Goal: Task Accomplishment & Management: Use online tool/utility

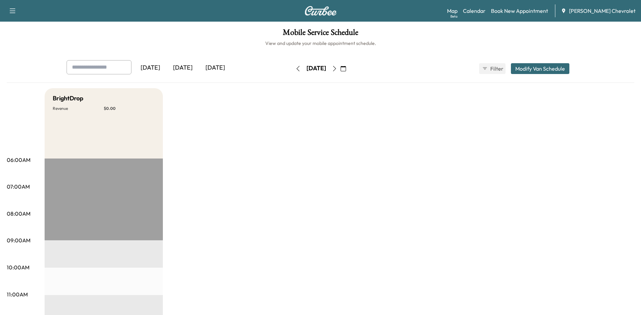
click at [188, 67] on div "[DATE]" at bounding box center [182, 68] width 32 height 16
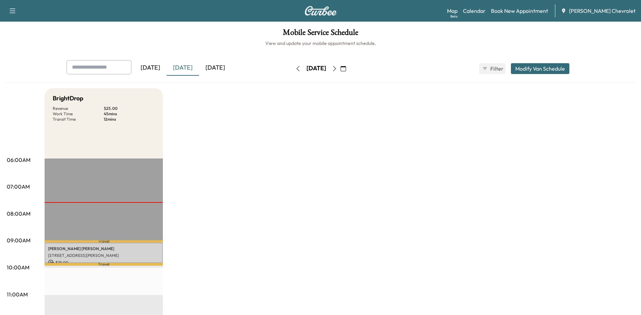
click at [218, 66] on div "[DATE]" at bounding box center [215, 68] width 32 height 16
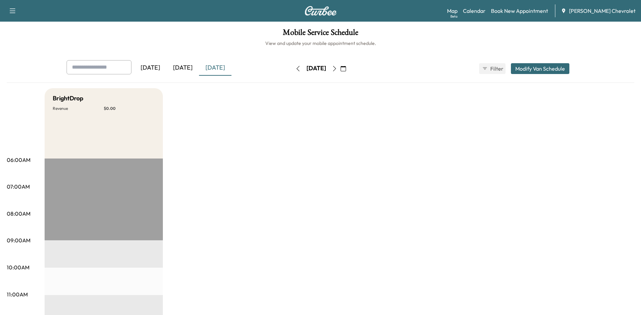
click at [181, 68] on div "[DATE]" at bounding box center [182, 68] width 32 height 16
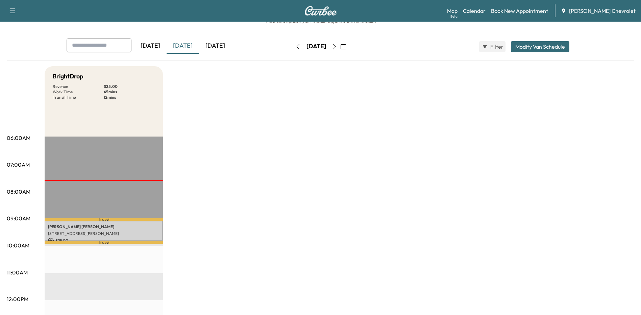
scroll to position [34, 0]
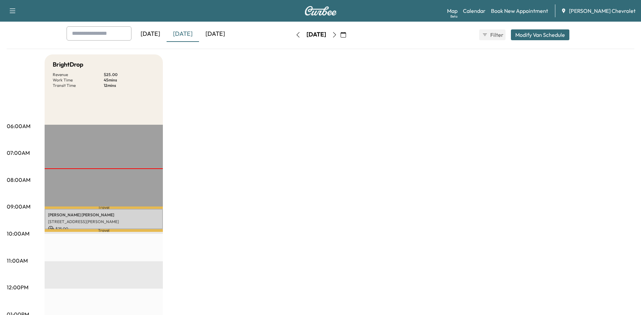
click at [337, 34] on icon "button" at bounding box center [334, 34] width 5 height 5
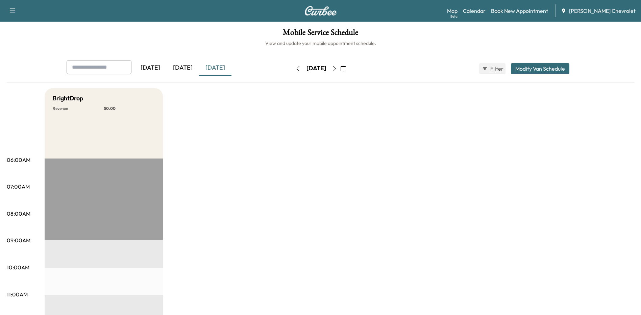
click at [337, 68] on icon "button" at bounding box center [334, 68] width 5 height 5
click at [336, 68] on icon "button" at bounding box center [334, 68] width 3 height 5
click at [336, 69] on icon "button" at bounding box center [334, 68] width 3 height 5
click at [189, 69] on div "[DATE]" at bounding box center [182, 68] width 32 height 16
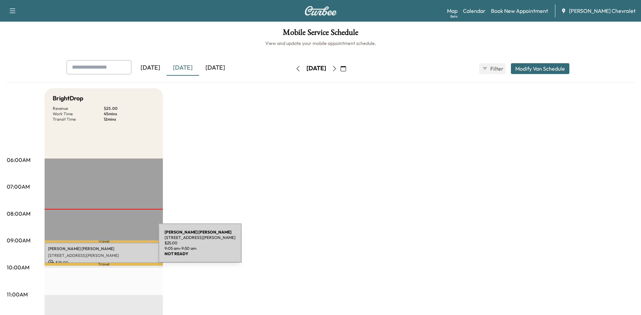
click at [108, 247] on p "[PERSON_NAME]" at bounding box center [103, 248] width 111 height 5
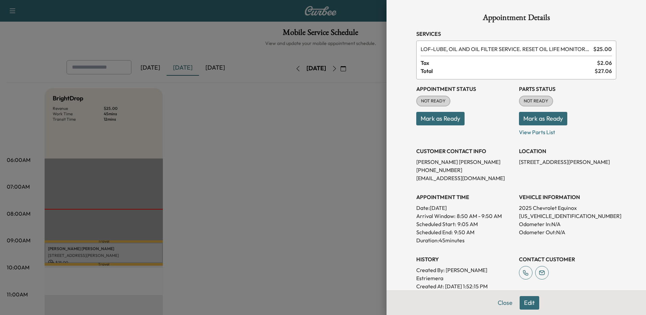
drag, startPoint x: 498, startPoint y: 302, endPoint x: 492, endPoint y: 302, distance: 6.1
click at [498, 302] on button "Close" at bounding box center [505, 303] width 24 height 14
